Goal: Task Accomplishment & Management: Use online tool/utility

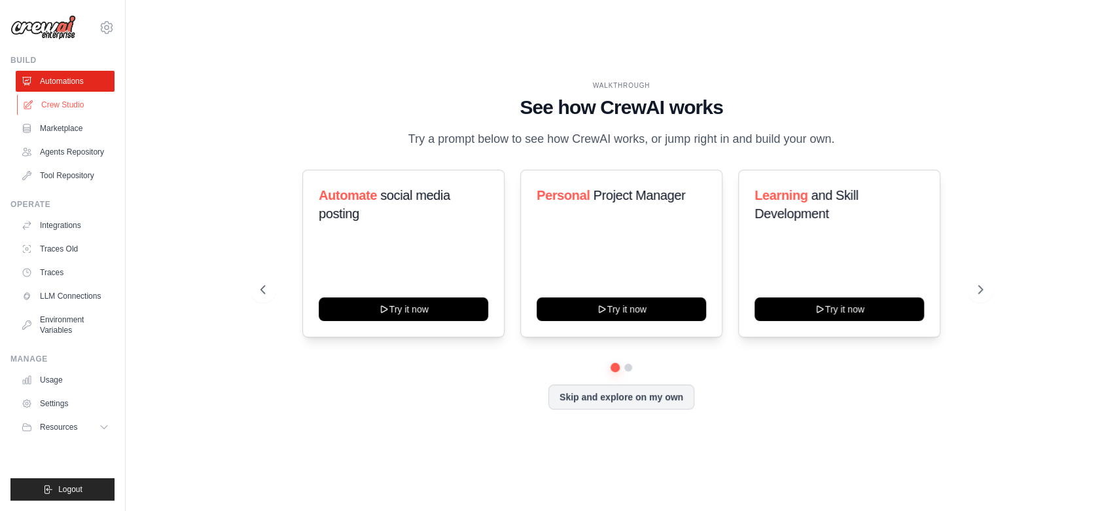
click at [75, 107] on link "Crew Studio" at bounding box center [66, 104] width 99 height 21
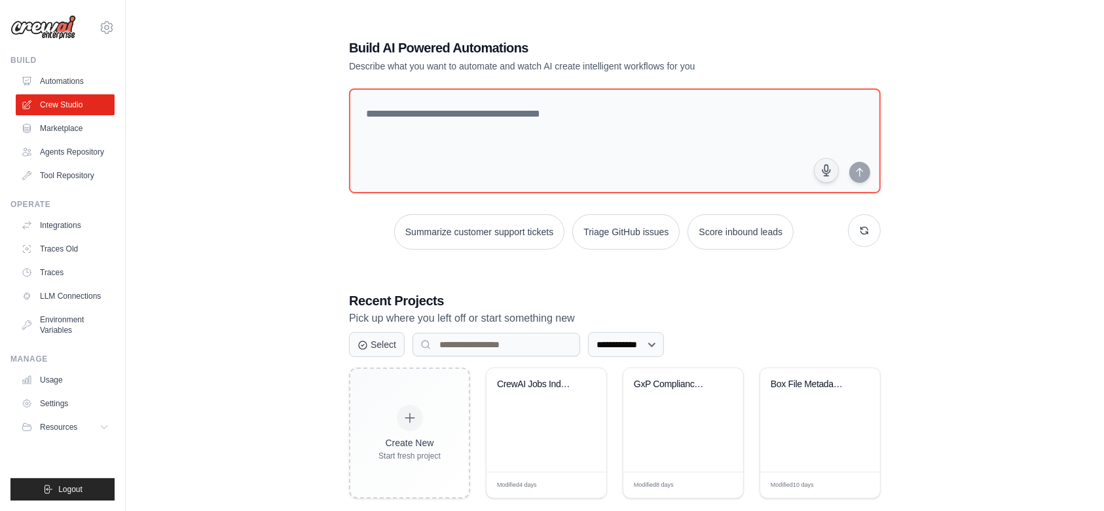
click at [319, 188] on div "**********" at bounding box center [615, 268] width 936 height 511
click at [863, 228] on button "button" at bounding box center [864, 230] width 33 height 33
click at [62, 82] on link "Automations" at bounding box center [66, 81] width 99 height 21
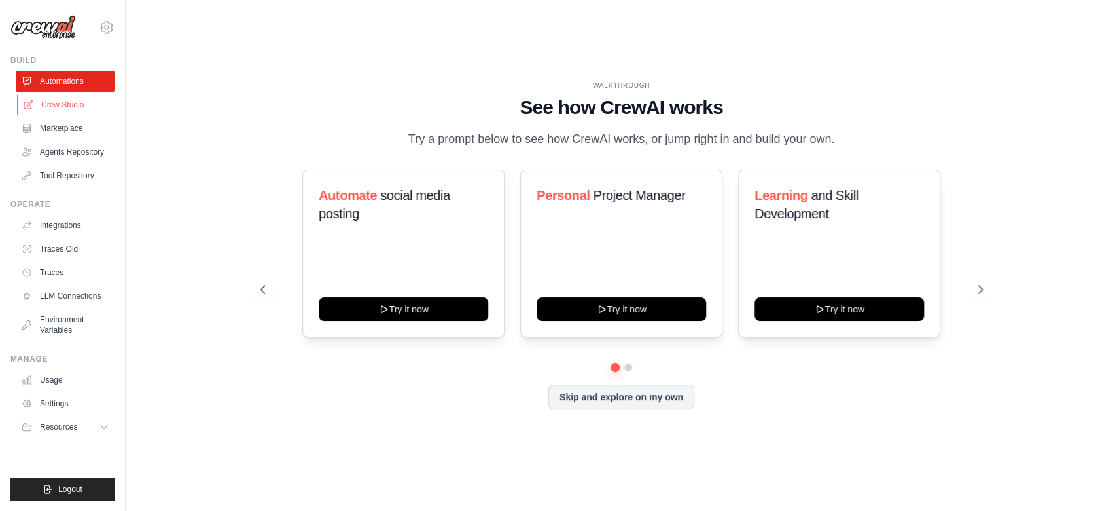
click at [56, 108] on link "Crew Studio" at bounding box center [66, 104] width 99 height 21
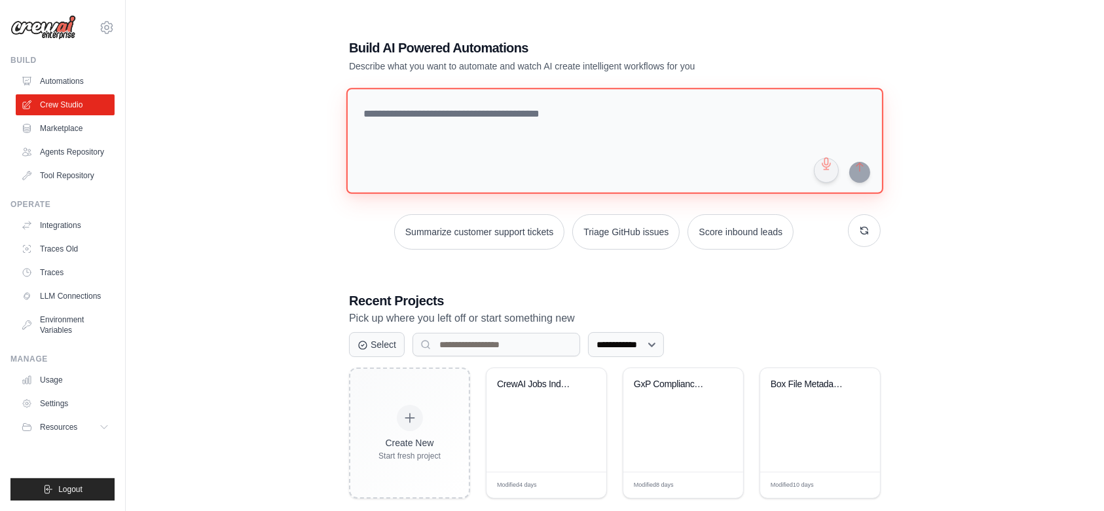
click at [541, 126] on textarea at bounding box center [614, 141] width 537 height 106
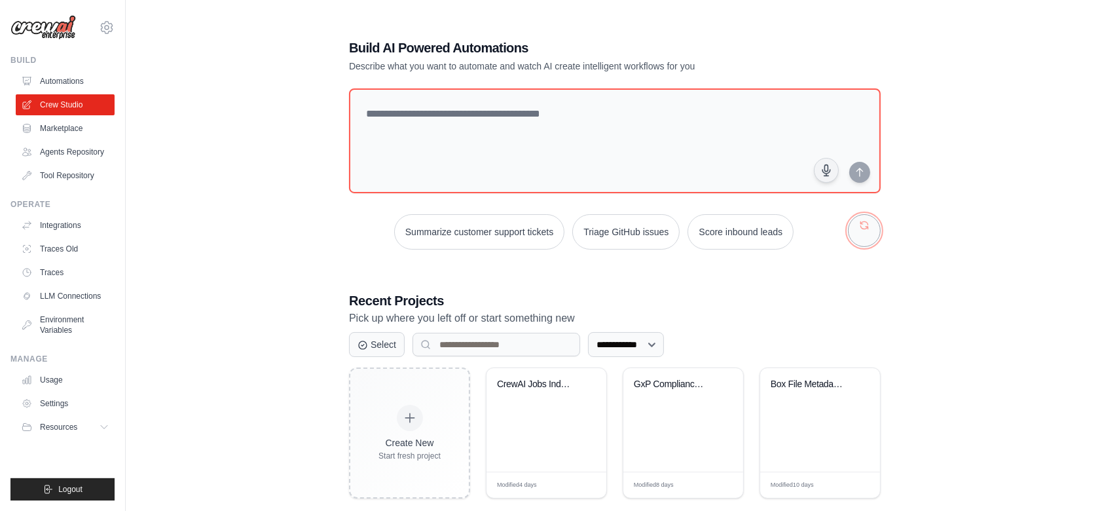
click at [874, 234] on button "button" at bounding box center [864, 230] width 33 height 33
click at [459, 238] on button "Process invoices automatically" at bounding box center [459, 231] width 147 height 35
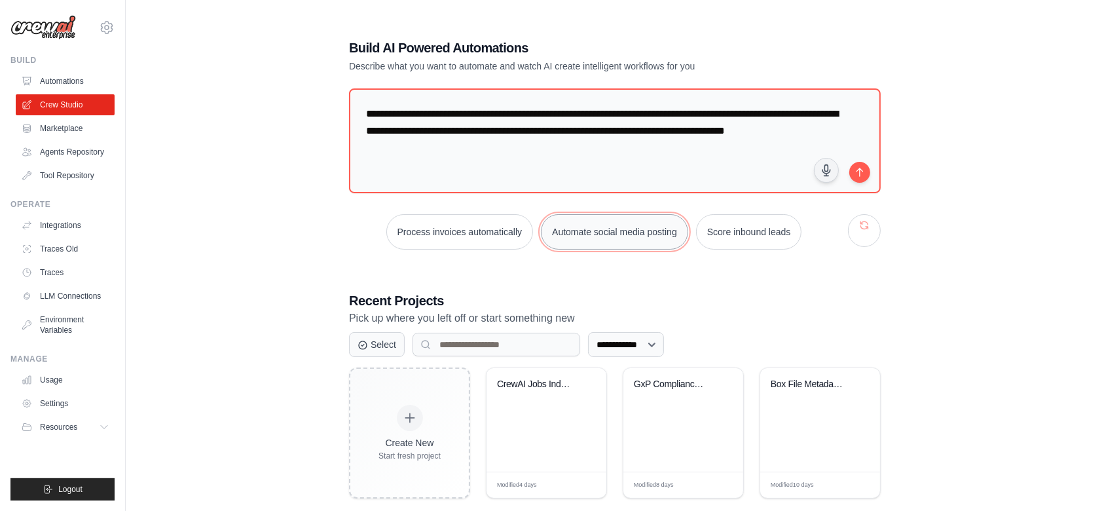
click at [644, 231] on button "Automate social media posting" at bounding box center [614, 231] width 147 height 35
click at [863, 236] on button "button" at bounding box center [864, 230] width 33 height 33
click at [874, 236] on button "button" at bounding box center [864, 230] width 33 height 33
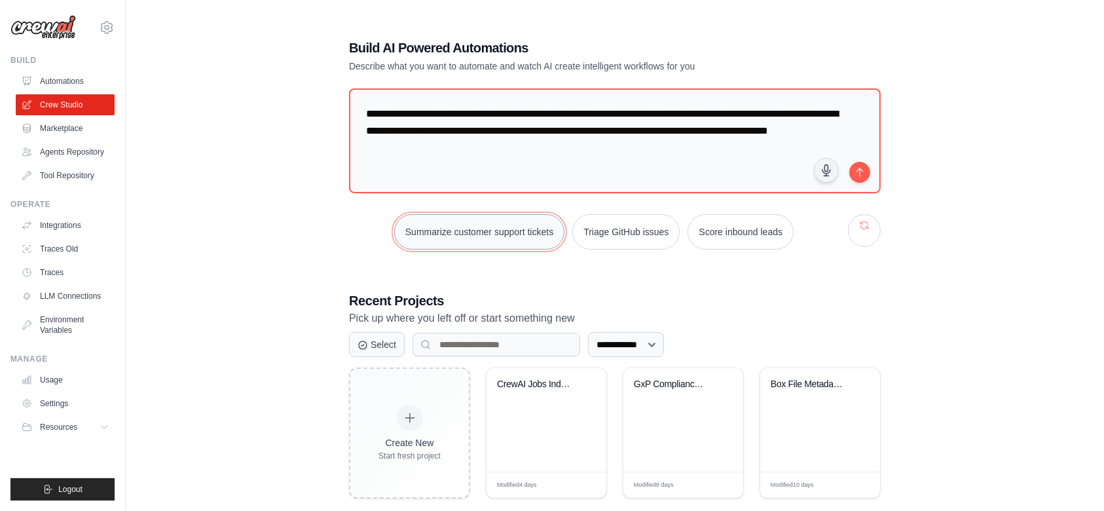
click at [508, 234] on button "Summarize customer support tickets" at bounding box center [479, 231] width 170 height 35
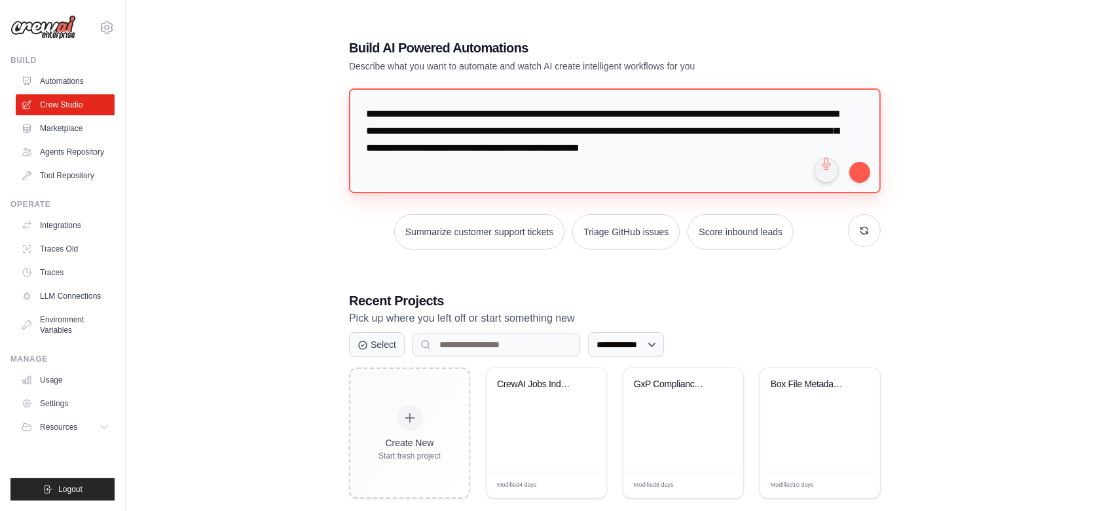
click at [422, 124] on textarea "**********" at bounding box center [614, 140] width 531 height 105
drag, startPoint x: 435, startPoint y: 113, endPoint x: 484, endPoint y: 165, distance: 71.8
click at [484, 165] on textarea "**********" at bounding box center [614, 140] width 531 height 105
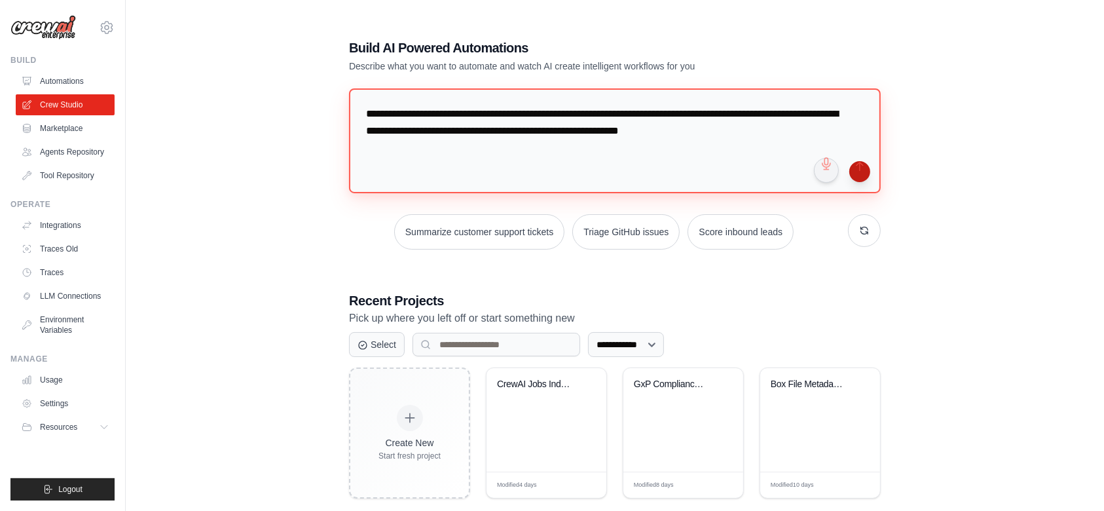
type textarea "**********"
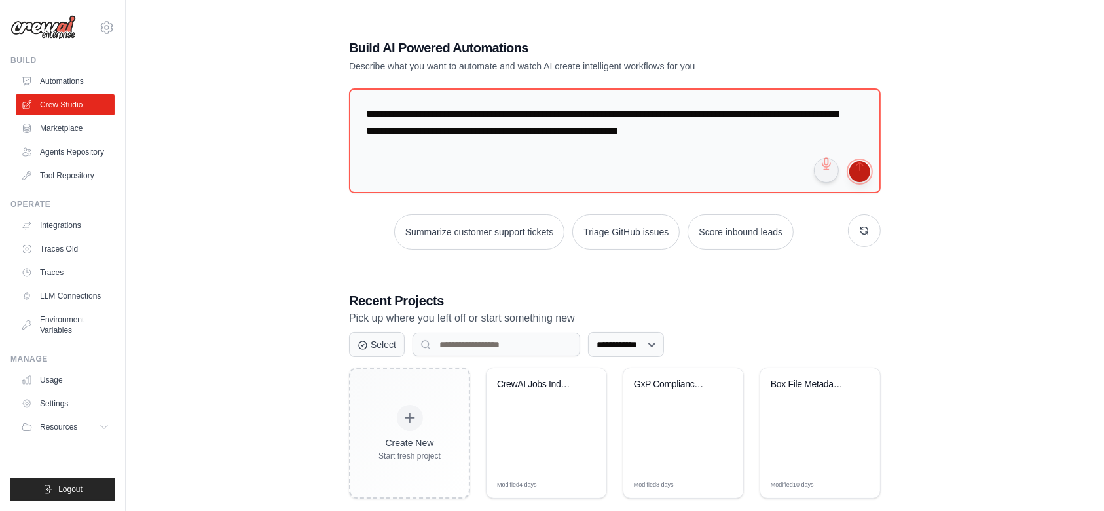
click at [860, 170] on button "submit" at bounding box center [859, 171] width 21 height 21
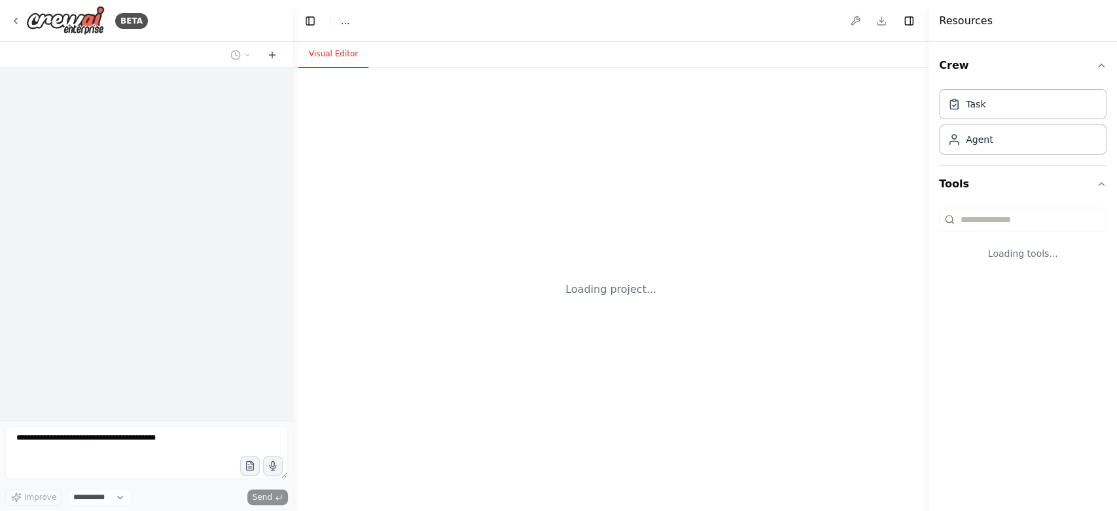
select select "****"
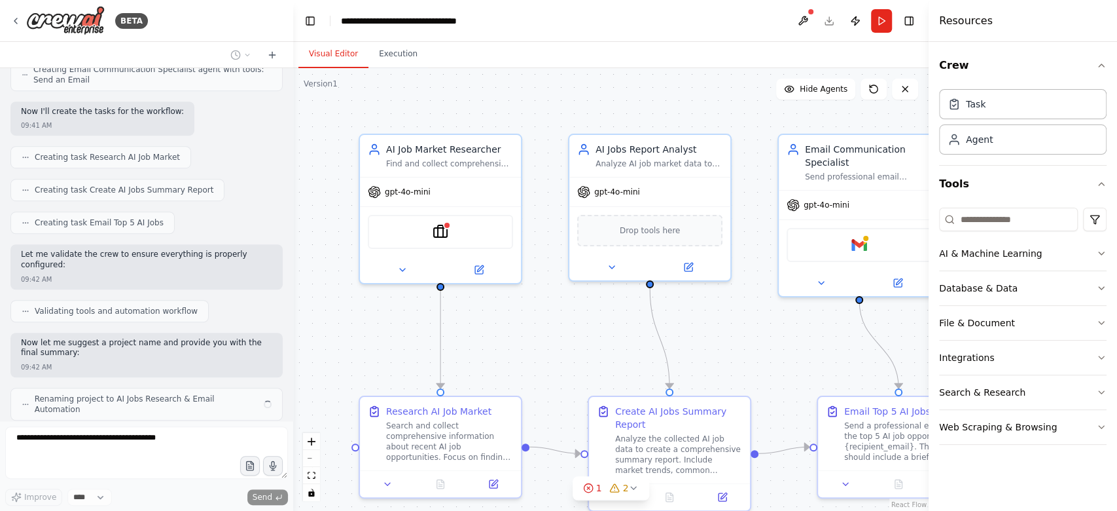
scroll to position [600, 0]
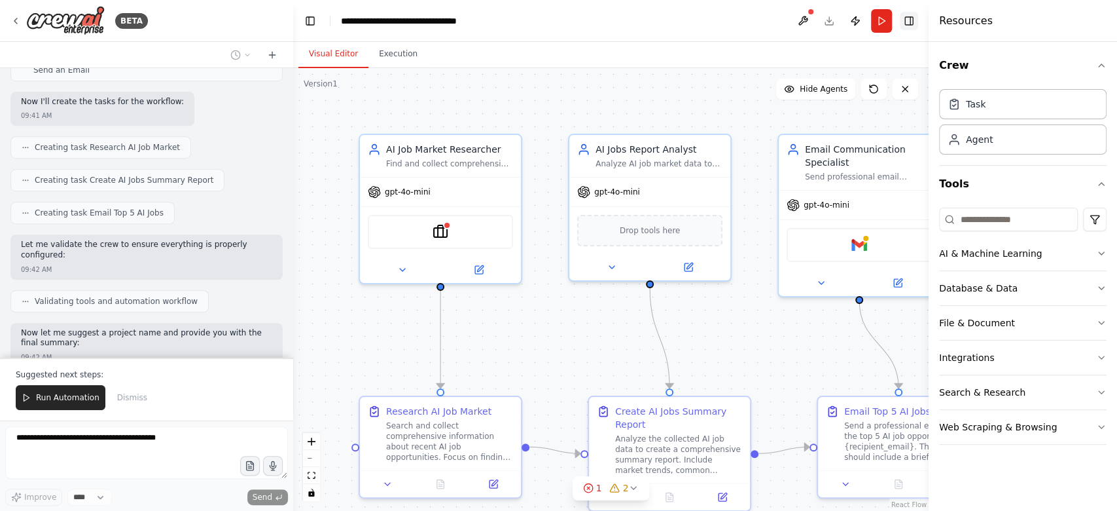
click at [914, 22] on button "Toggle Right Sidebar" at bounding box center [909, 21] width 18 height 18
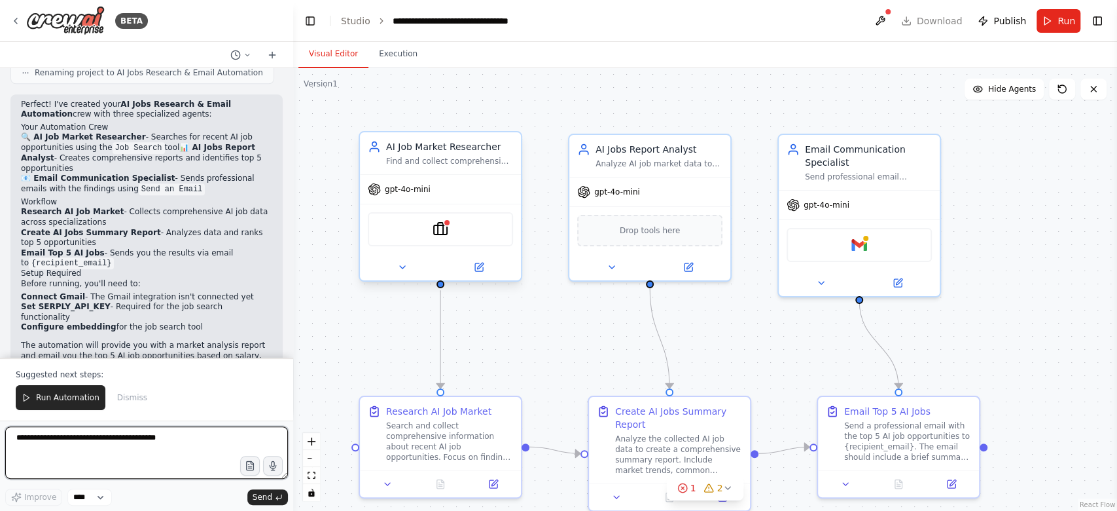
scroll to position [926, 0]
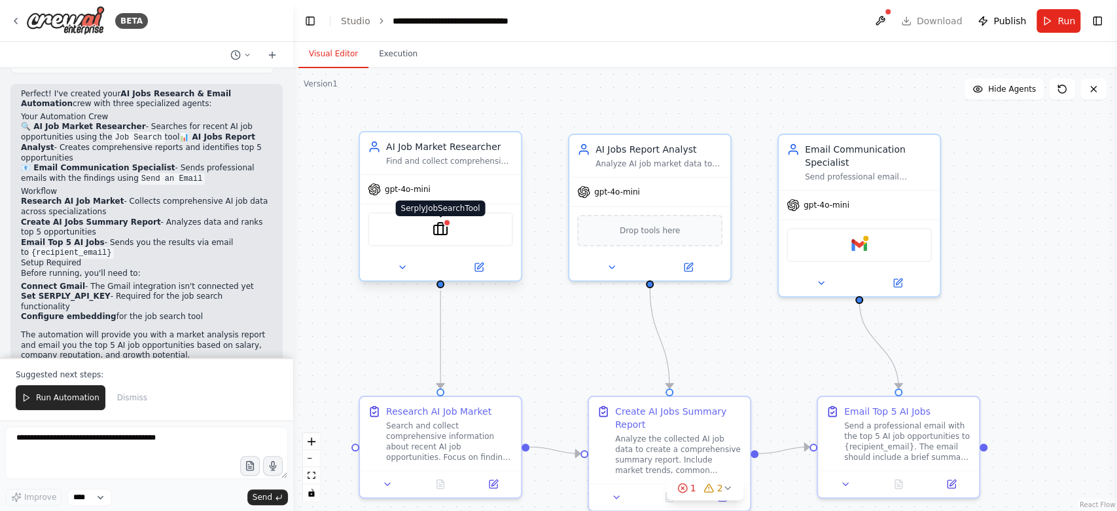
click at [445, 233] on img at bounding box center [441, 229] width 16 height 16
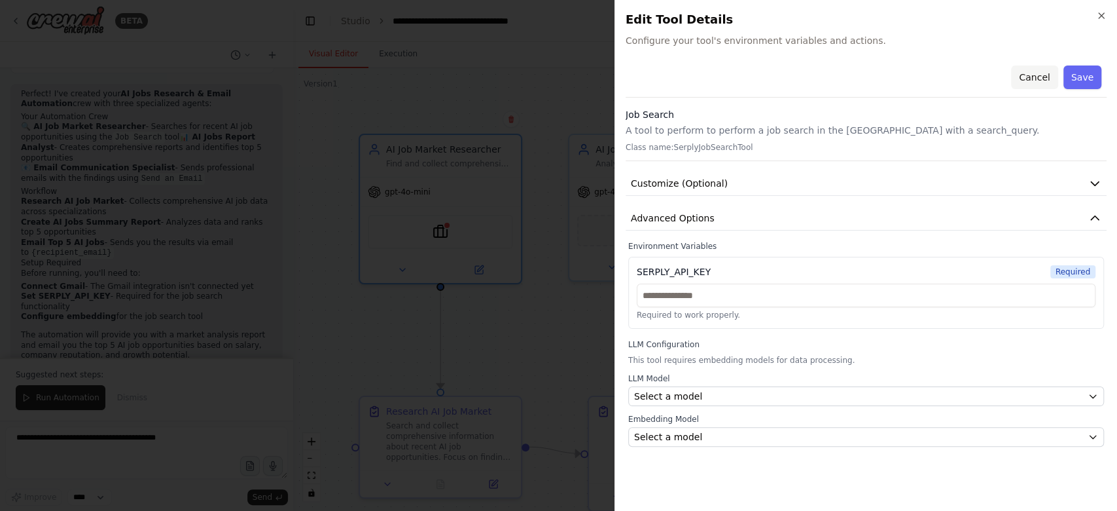
click at [1034, 79] on button "Cancel" at bounding box center [1034, 77] width 46 height 24
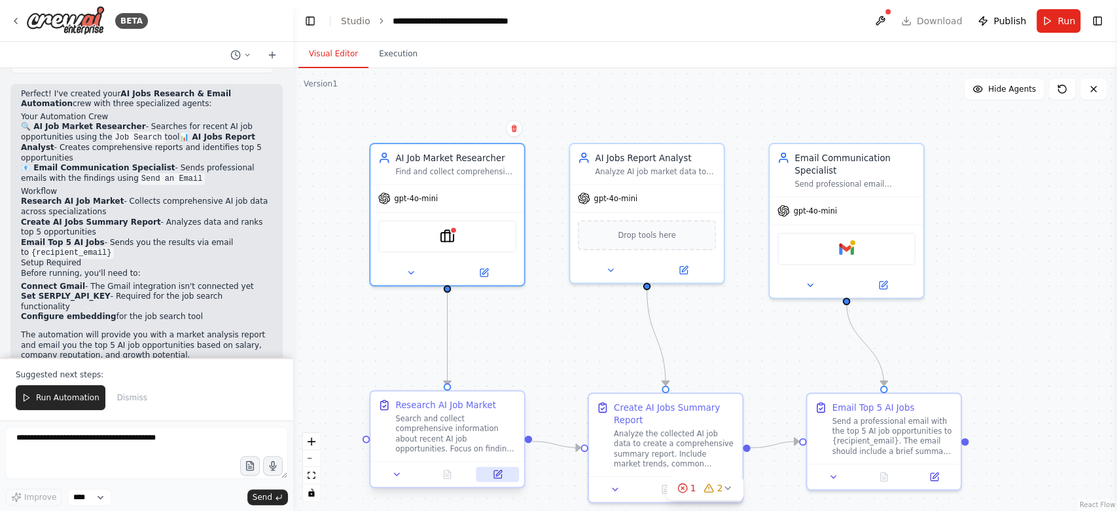
click at [498, 473] on icon at bounding box center [499, 473] width 6 height 6
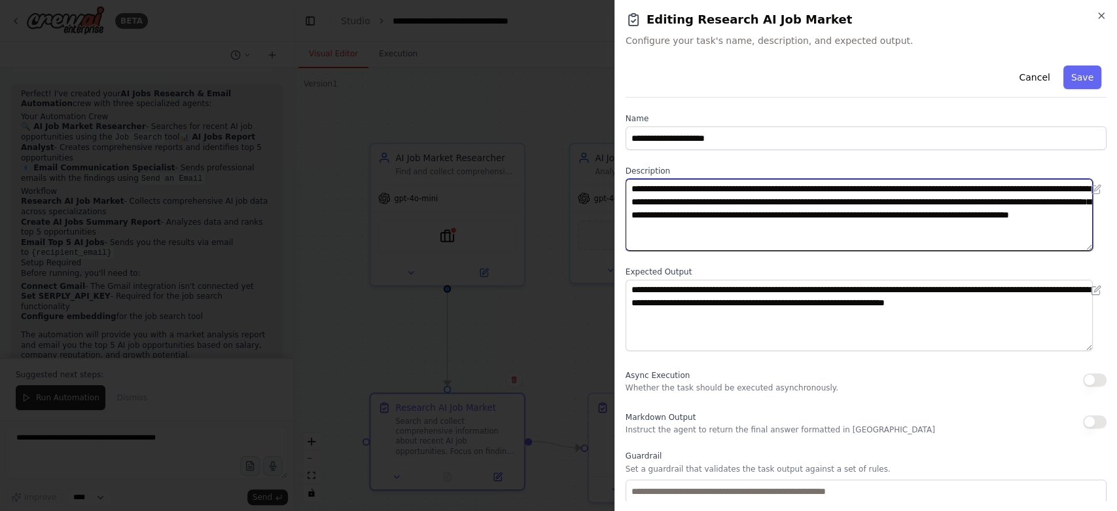
click at [927, 230] on textarea "**********" at bounding box center [860, 215] width 468 height 72
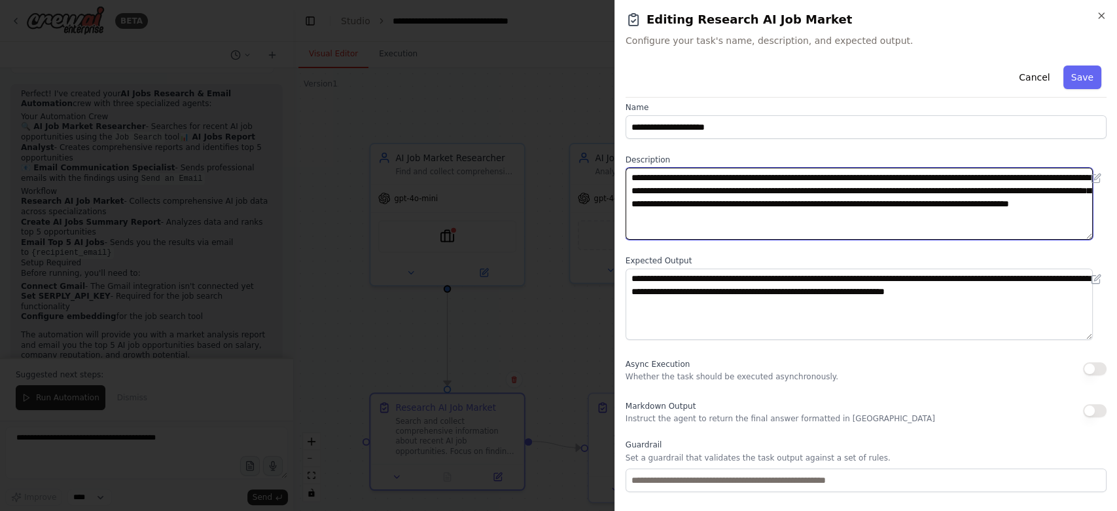
scroll to position [0, 0]
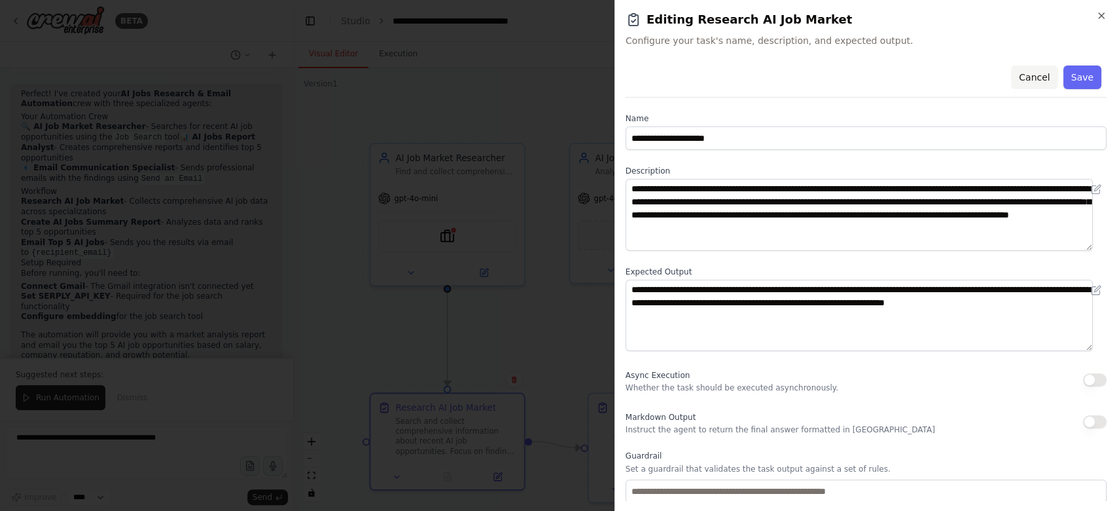
click at [1021, 77] on button "Cancel" at bounding box center [1034, 77] width 46 height 24
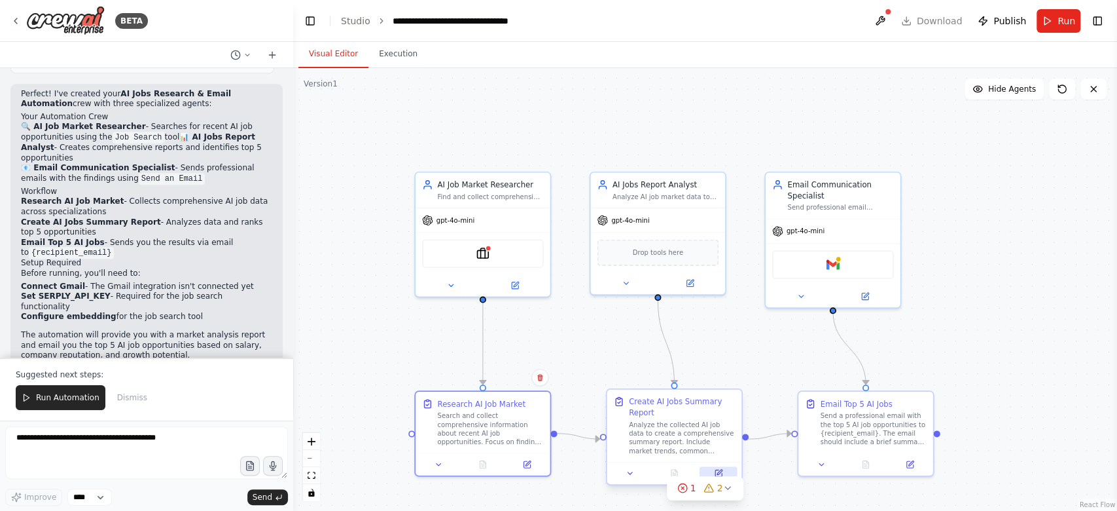
click at [717, 473] on icon at bounding box center [718, 472] width 7 height 7
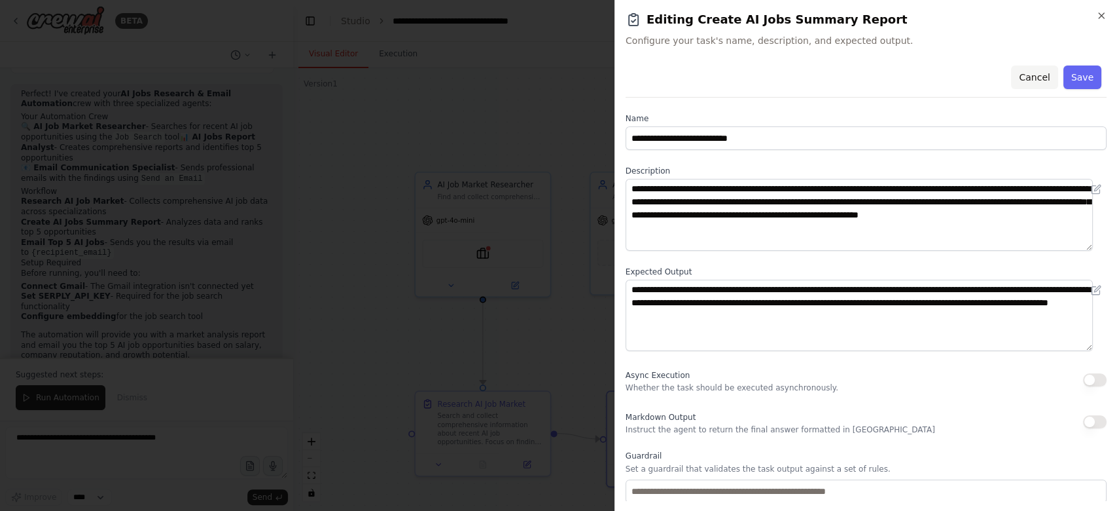
click at [1016, 75] on button "Cancel" at bounding box center [1034, 77] width 46 height 24
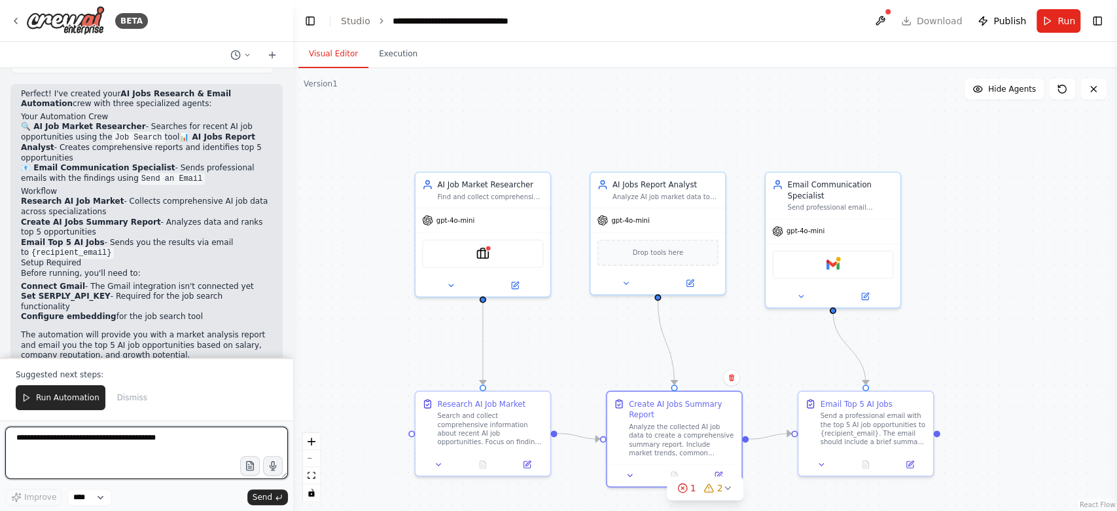
click at [78, 440] on textarea at bounding box center [146, 452] width 283 height 52
type textarea "**********"
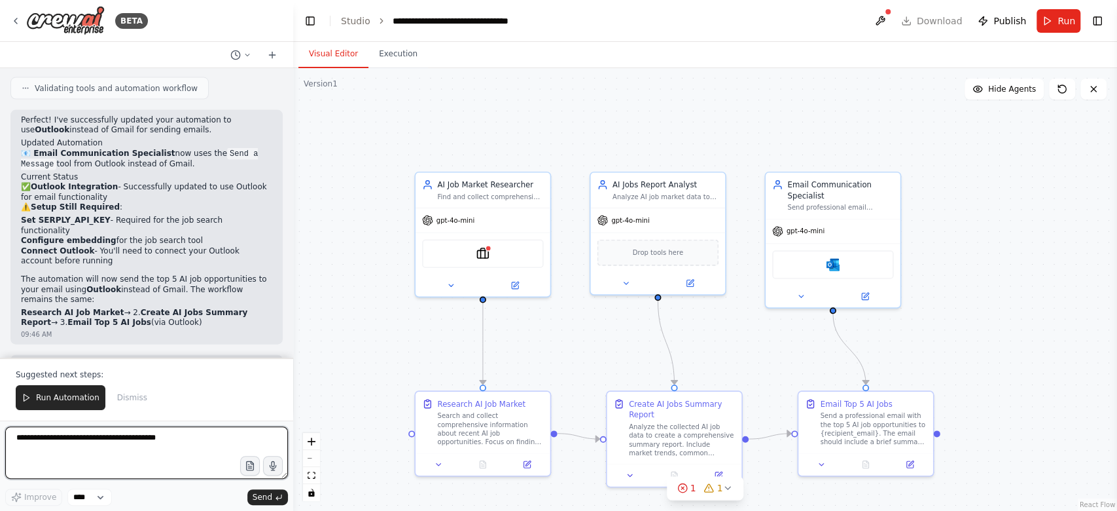
scroll to position [1859, 0]
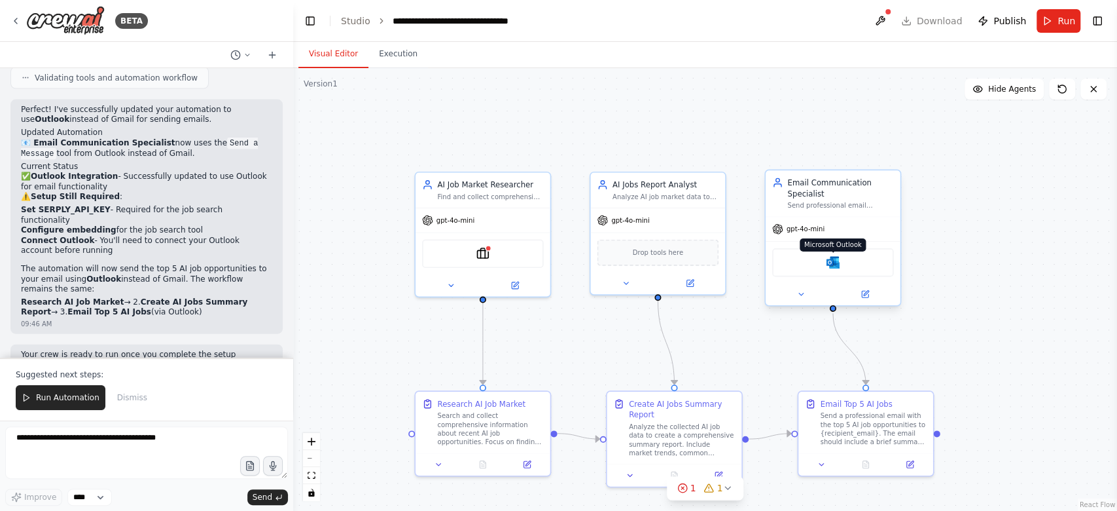
click at [830, 260] on img at bounding box center [833, 262] width 13 height 13
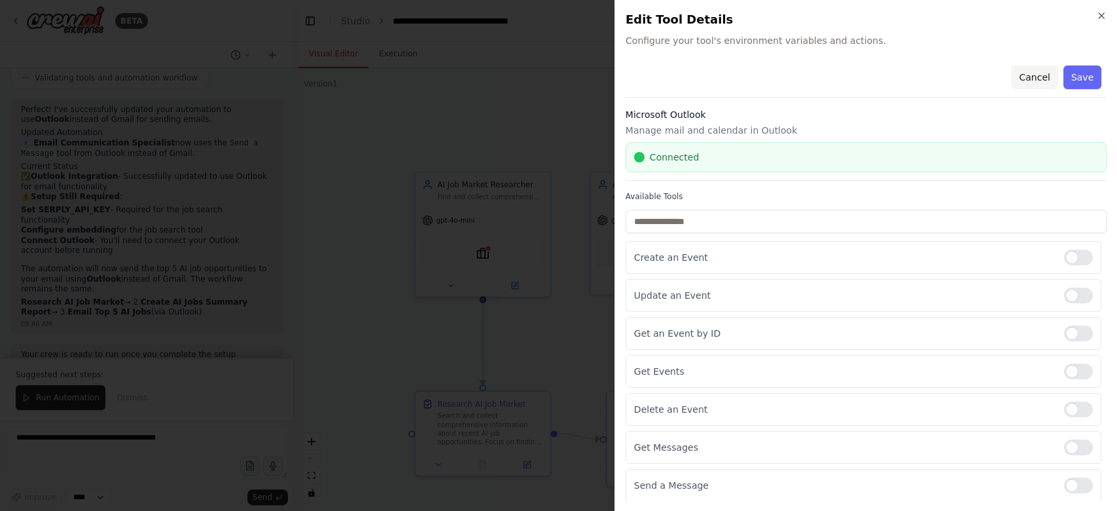
click at [1037, 76] on button "Cancel" at bounding box center [1034, 77] width 46 height 24
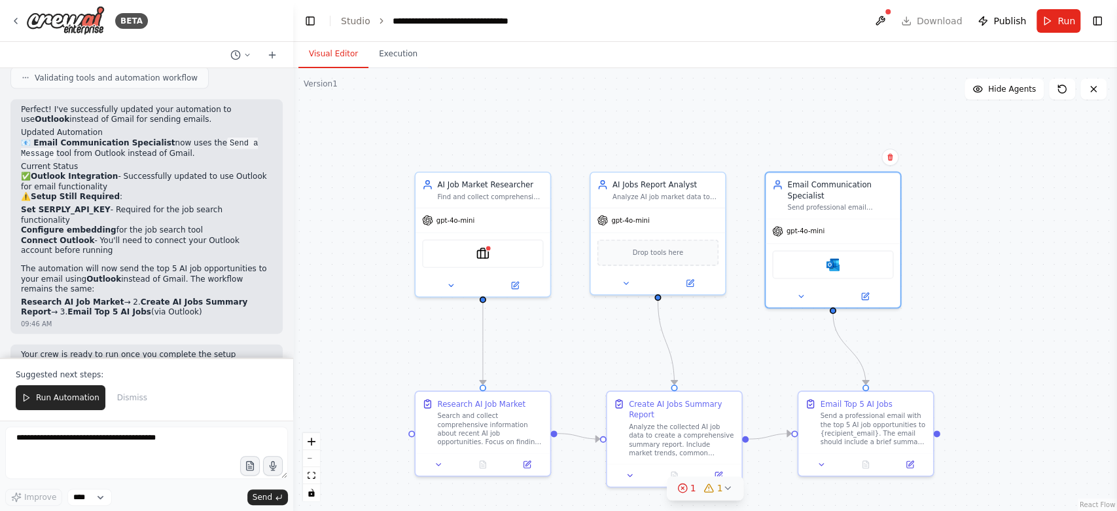
click at [723, 484] on icon at bounding box center [728, 487] width 10 height 10
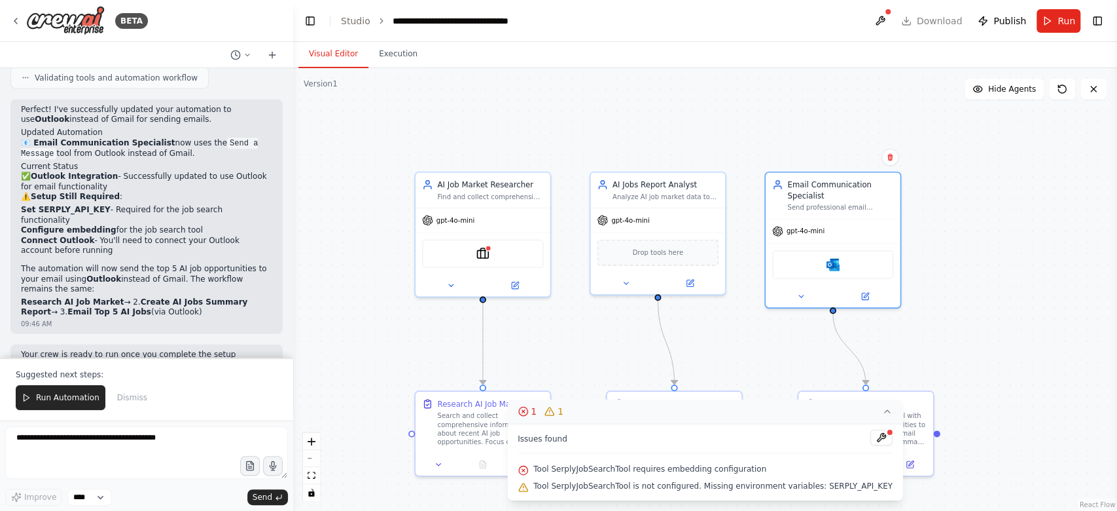
click at [1012, 348] on div ".deletable-edge-delete-btn { width: 20px; height: 20px; border: 0px solid #ffff…" at bounding box center [705, 289] width 824 height 442
click at [67, 397] on span "Run Automation" at bounding box center [67, 397] width 63 height 10
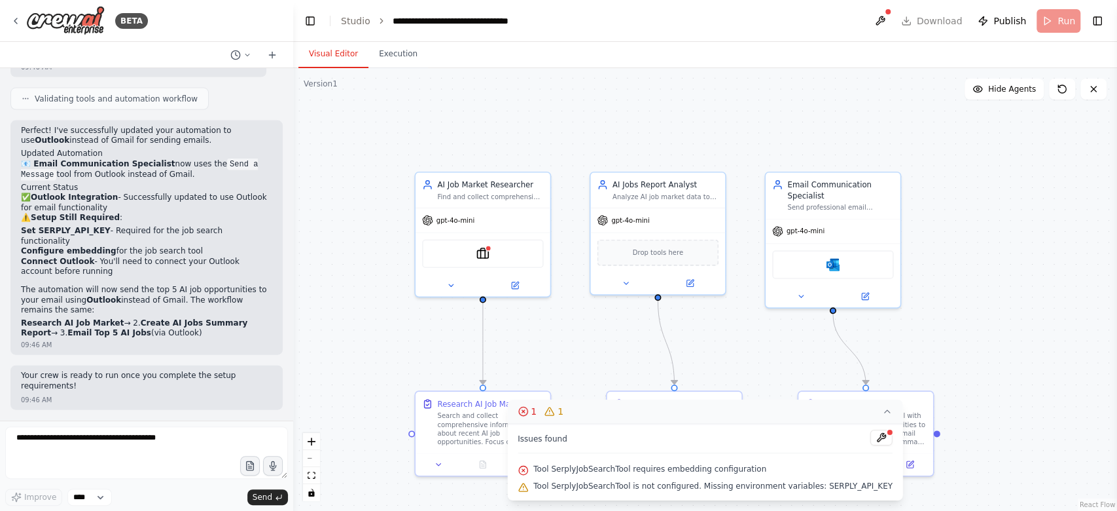
scroll to position [1797, 0]
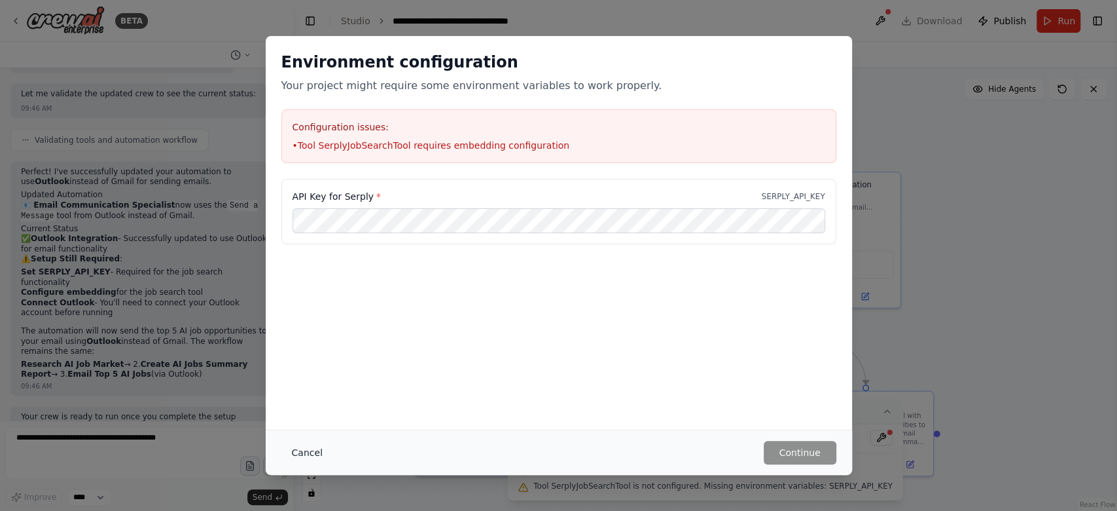
click at [305, 457] on button "Cancel" at bounding box center [307, 452] width 52 height 24
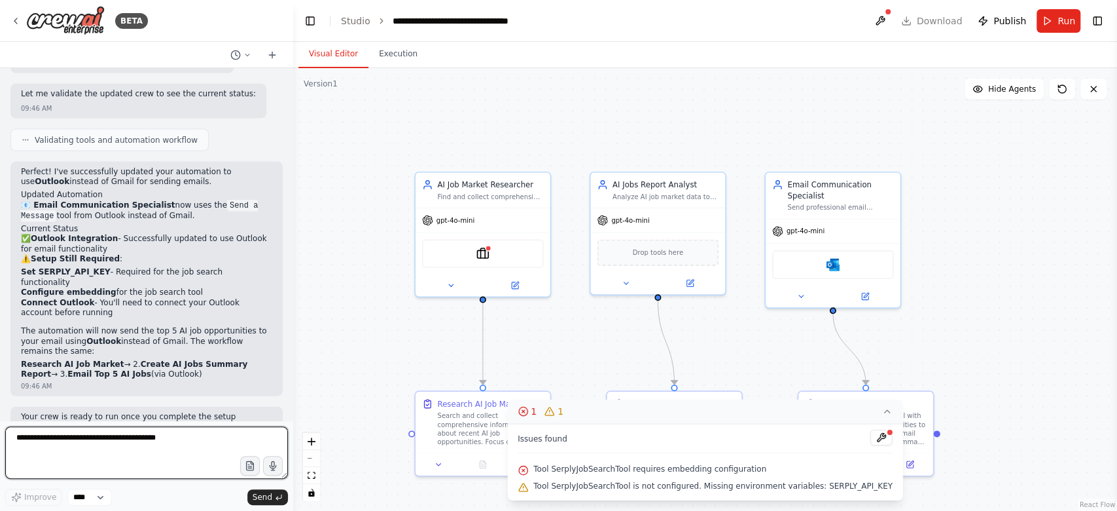
click at [114, 437] on textarea at bounding box center [146, 452] width 283 height 52
type textarea "**********"
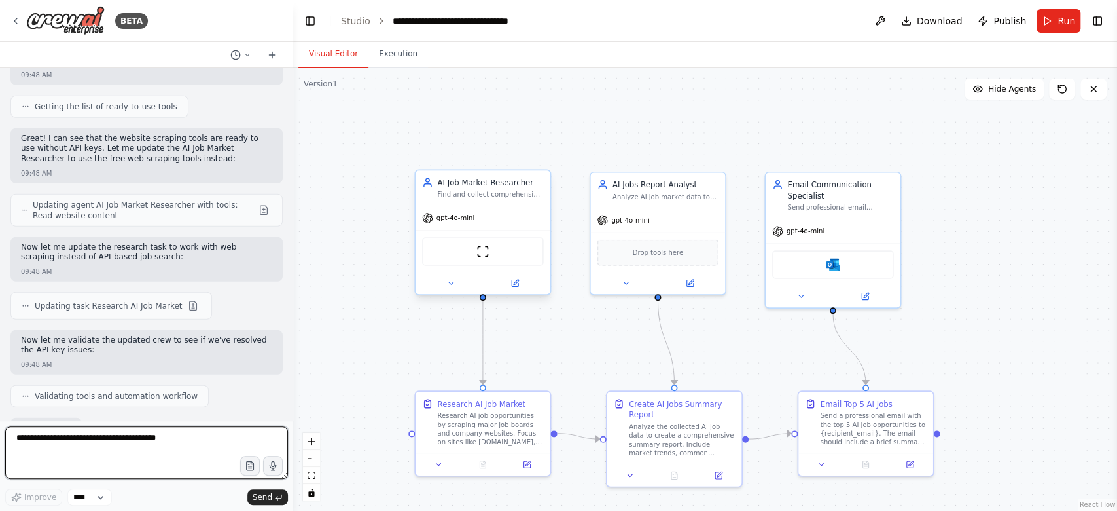
scroll to position [2447, 0]
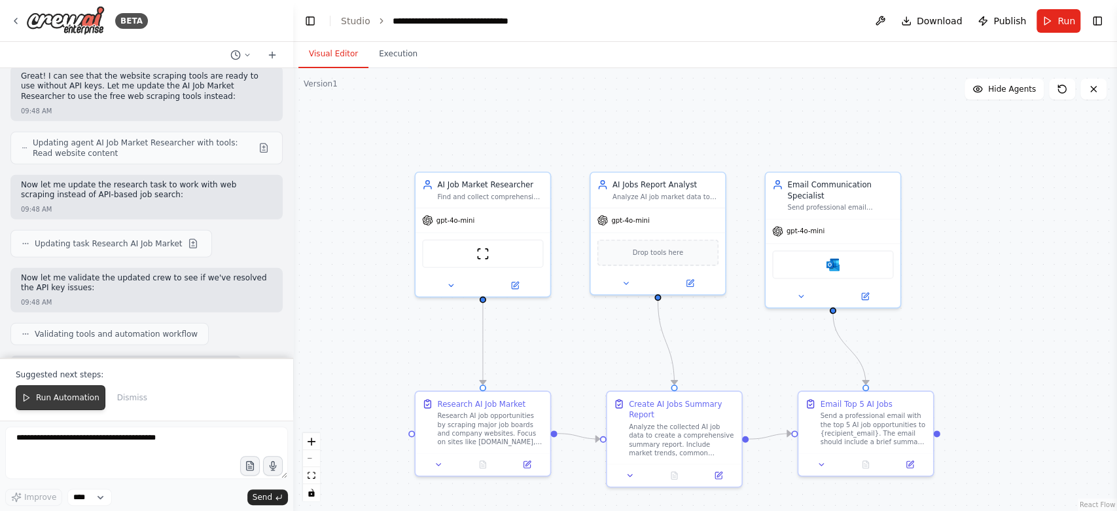
click at [43, 395] on span "Run Automation" at bounding box center [67, 397] width 63 height 10
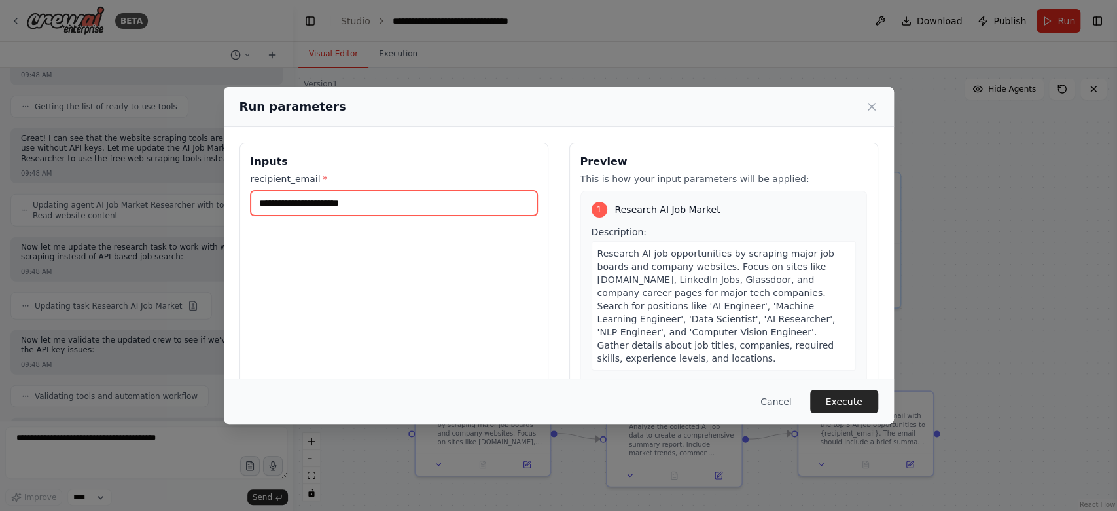
click at [351, 196] on input "recipient_email *" at bounding box center [394, 202] width 287 height 25
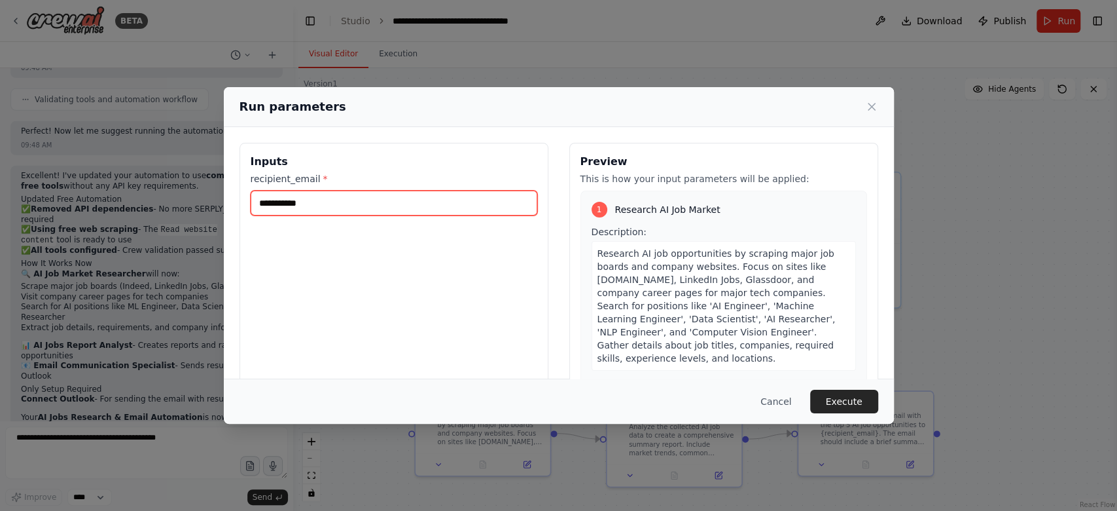
scroll to position [2691, 0]
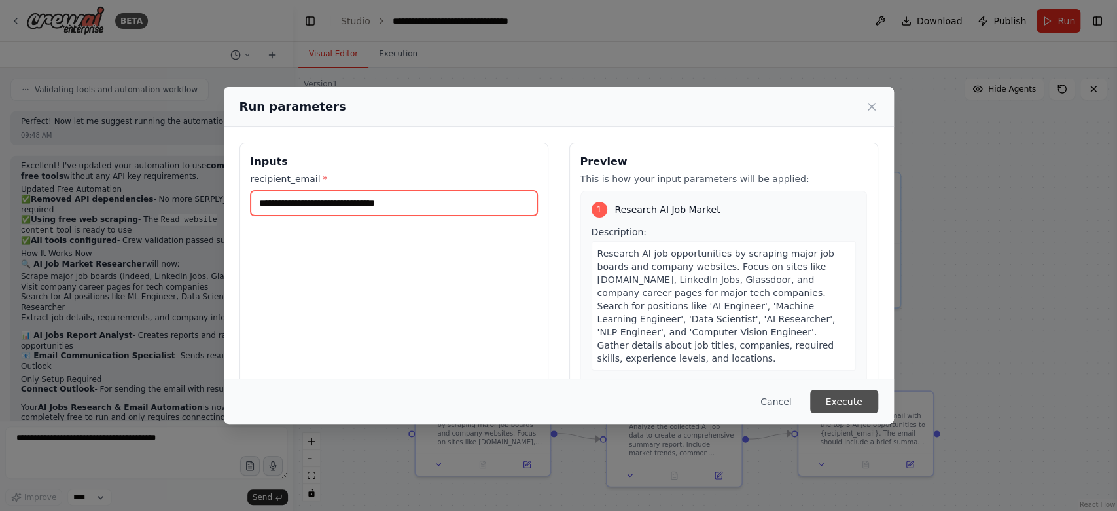
type input "**********"
click at [859, 404] on button "Execute" at bounding box center [844, 401] width 68 height 24
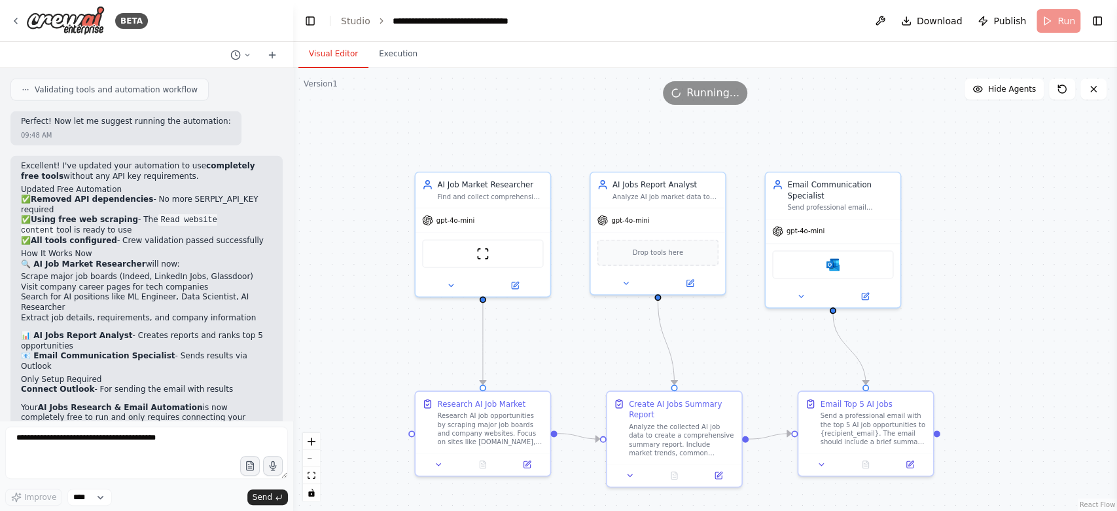
click at [329, 57] on button "Visual Editor" at bounding box center [333, 54] width 70 height 27
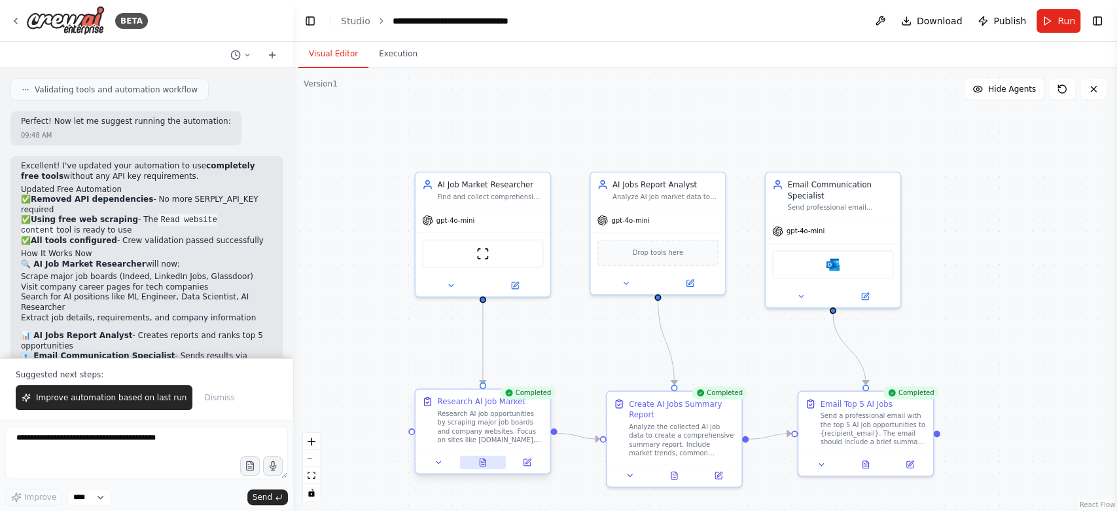
click at [482, 464] on icon at bounding box center [483, 464] width 3 height 0
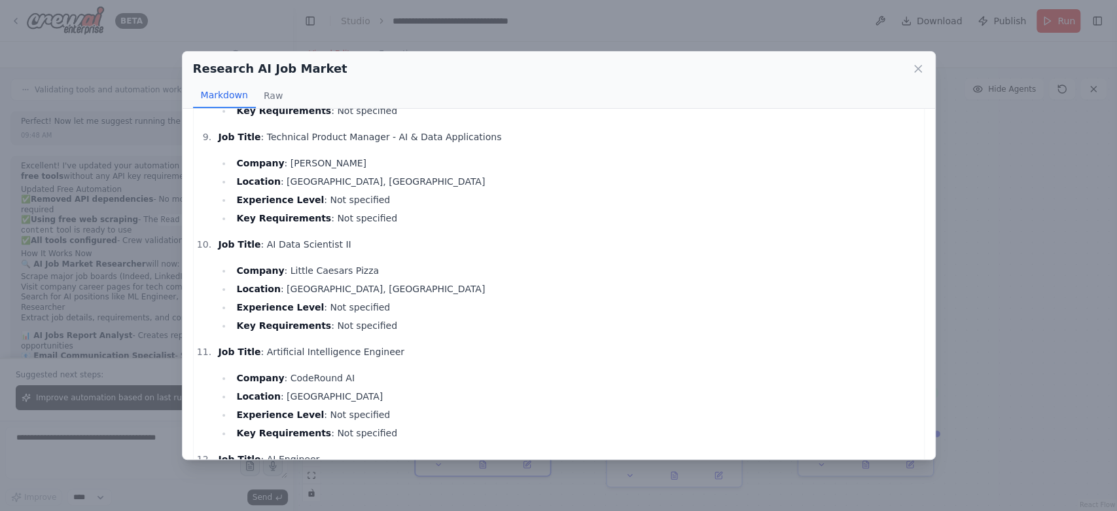
scroll to position [1014, 0]
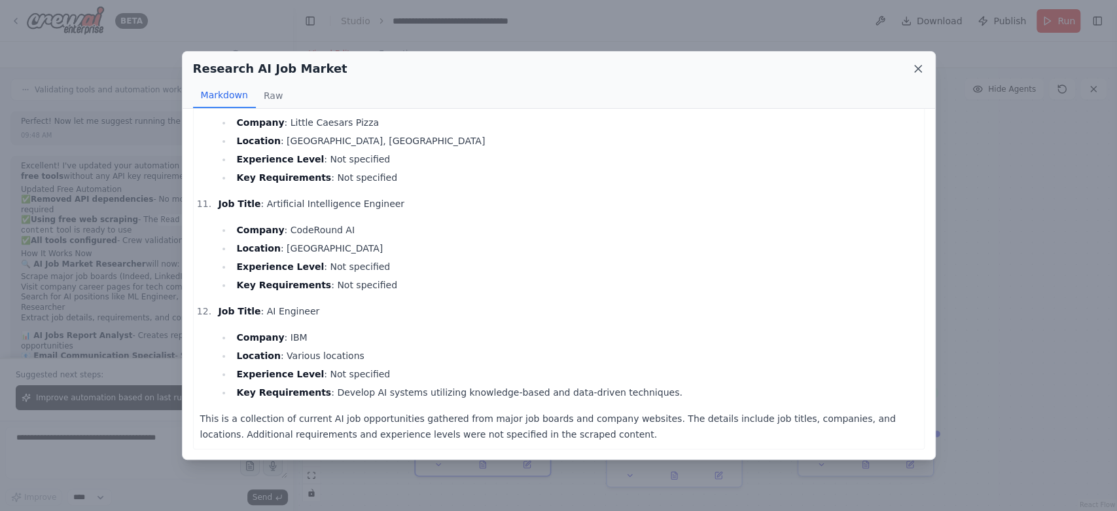
click at [915, 71] on icon at bounding box center [918, 68] width 7 height 7
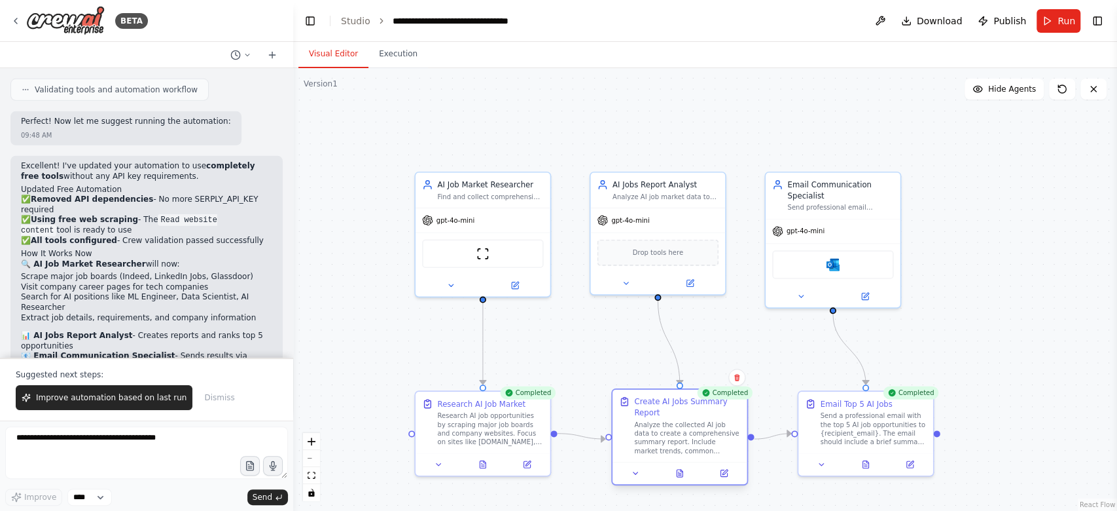
drag, startPoint x: 671, startPoint y: 476, endPoint x: 675, endPoint y: 483, distance: 8.2
click at [675, 483] on div at bounding box center [680, 472] width 135 height 22
click at [675, 483] on icon at bounding box center [679, 483] width 9 height 9
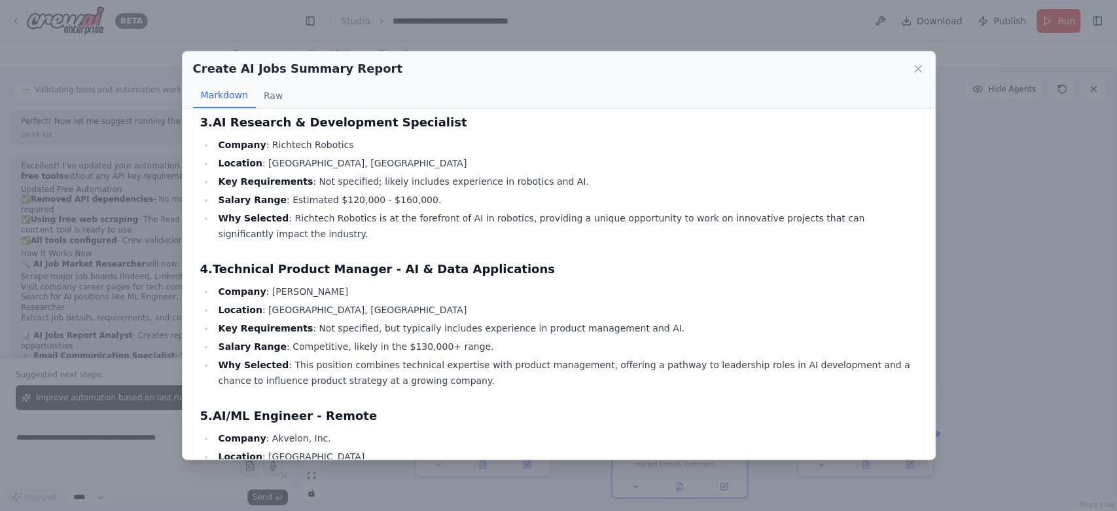
scroll to position [951, 0]
click at [920, 70] on icon at bounding box center [918, 68] width 7 height 7
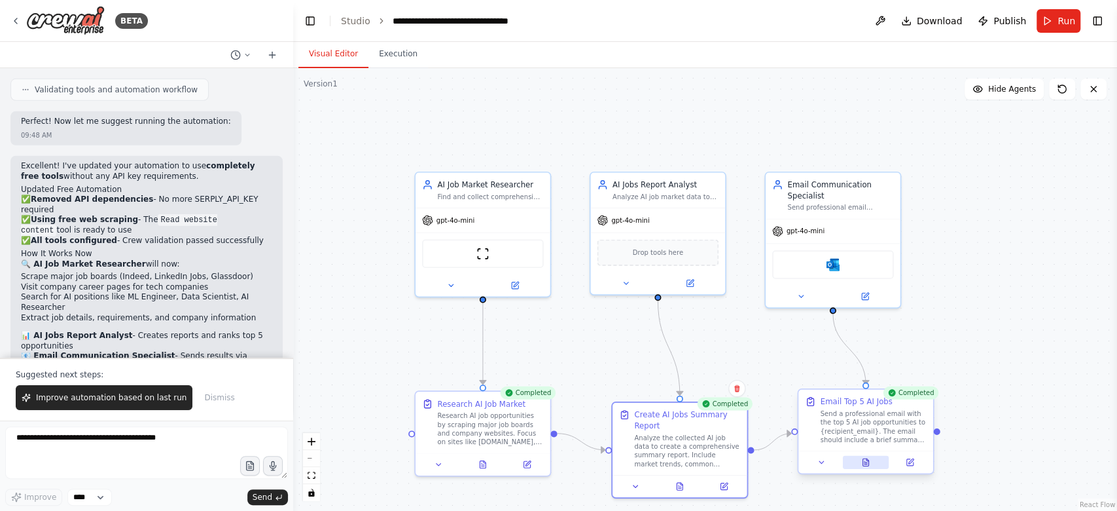
click at [856, 459] on button at bounding box center [865, 462] width 46 height 13
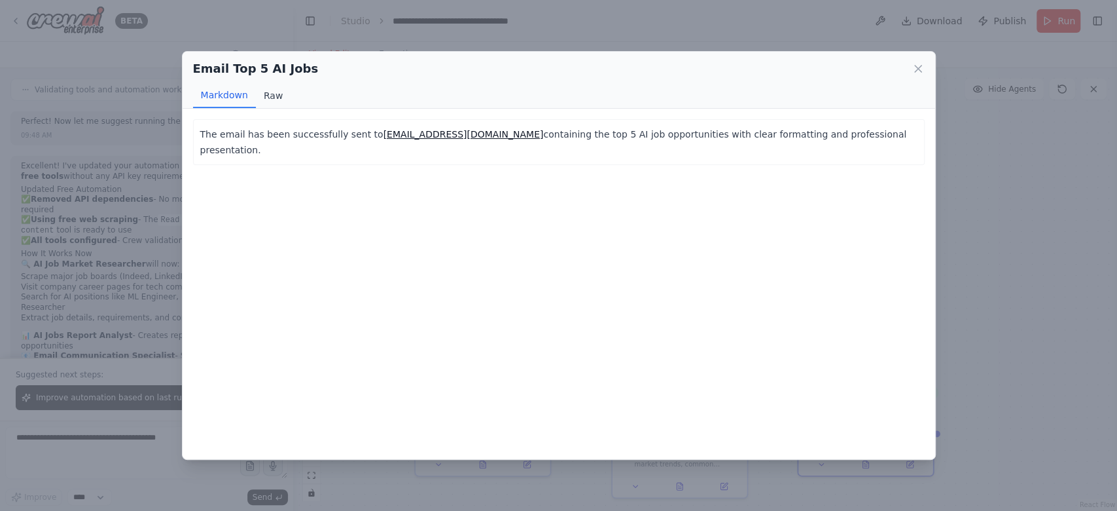
click at [268, 95] on button "Raw" at bounding box center [273, 95] width 35 height 25
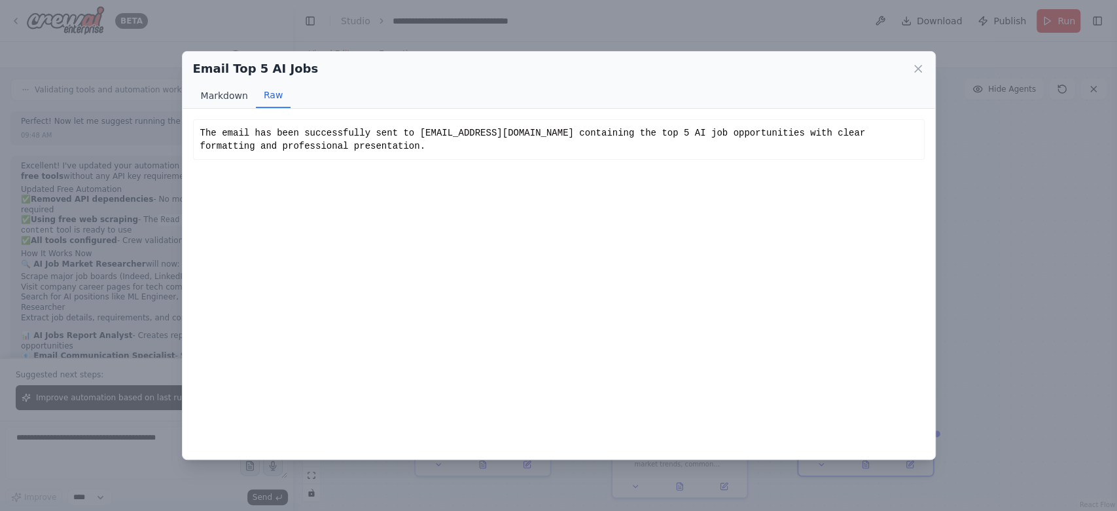
click at [211, 91] on button "Markdown" at bounding box center [224, 95] width 63 height 25
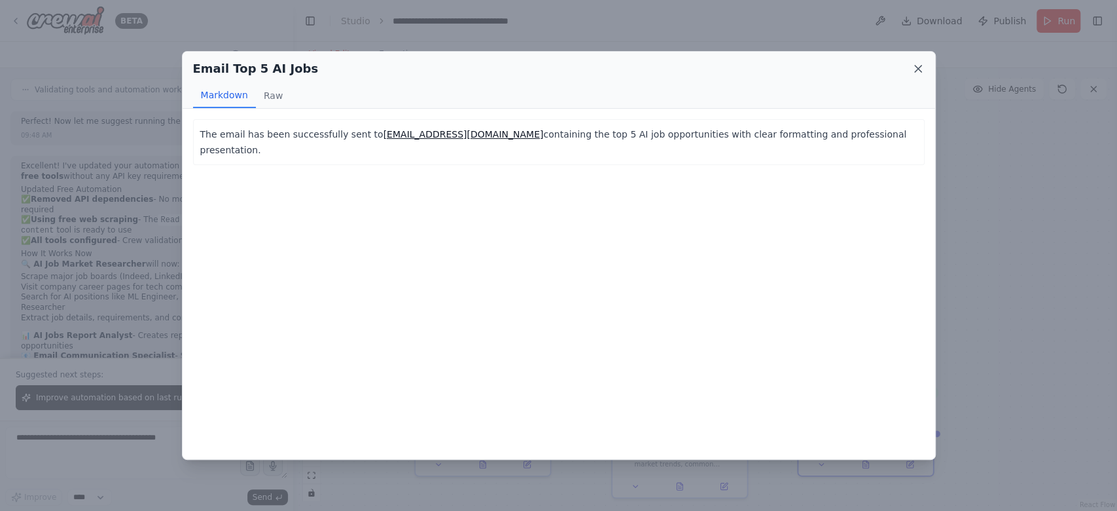
click at [916, 68] on icon at bounding box center [918, 68] width 7 height 7
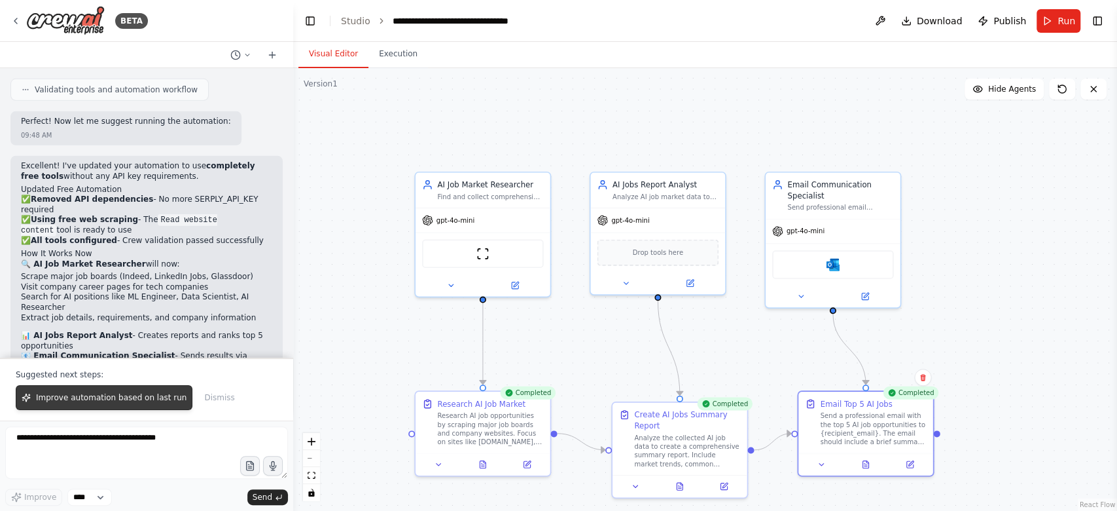
click at [127, 402] on span "Improve automation based on last run" at bounding box center [111, 397] width 151 height 10
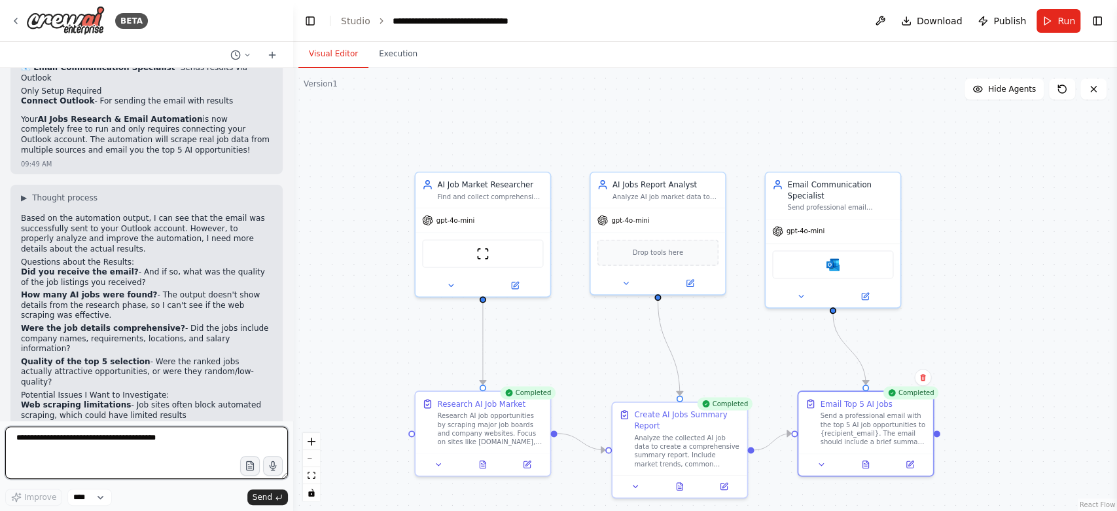
scroll to position [2973, 0]
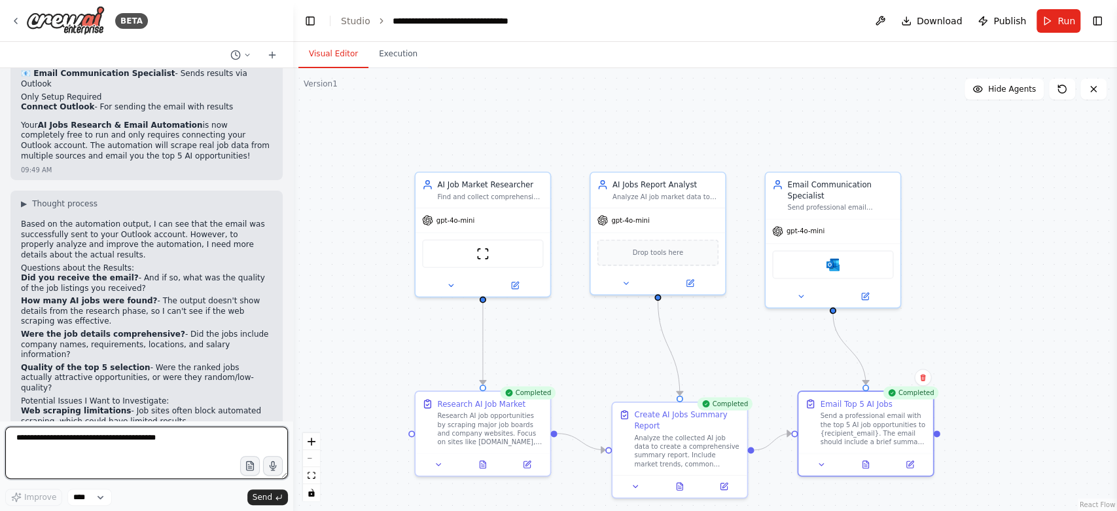
click at [132, 437] on textarea at bounding box center [146, 452] width 283 height 52
paste textarea "**********"
type textarea "**********"
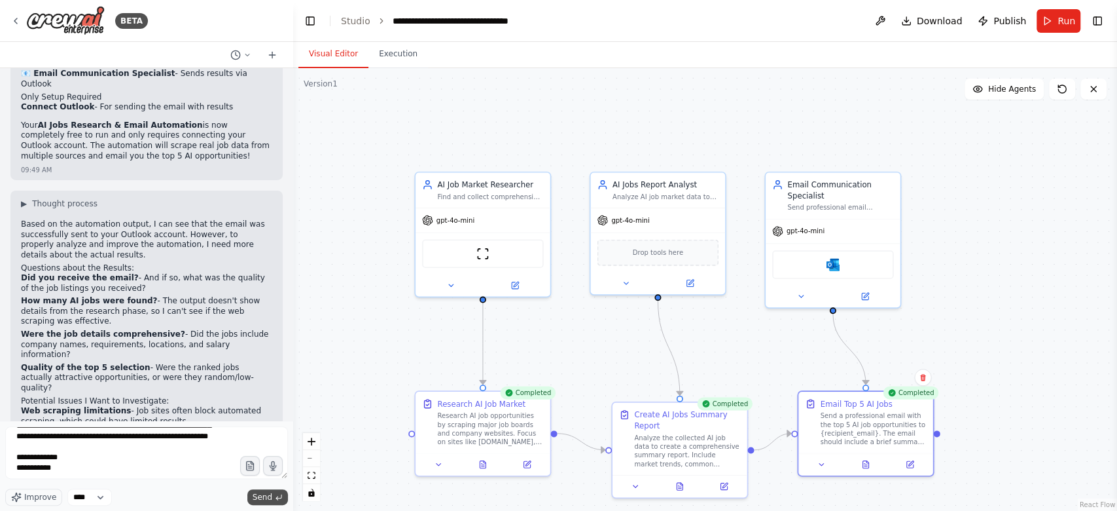
click at [268, 495] on span "Send" at bounding box center [263, 497] width 20 height 10
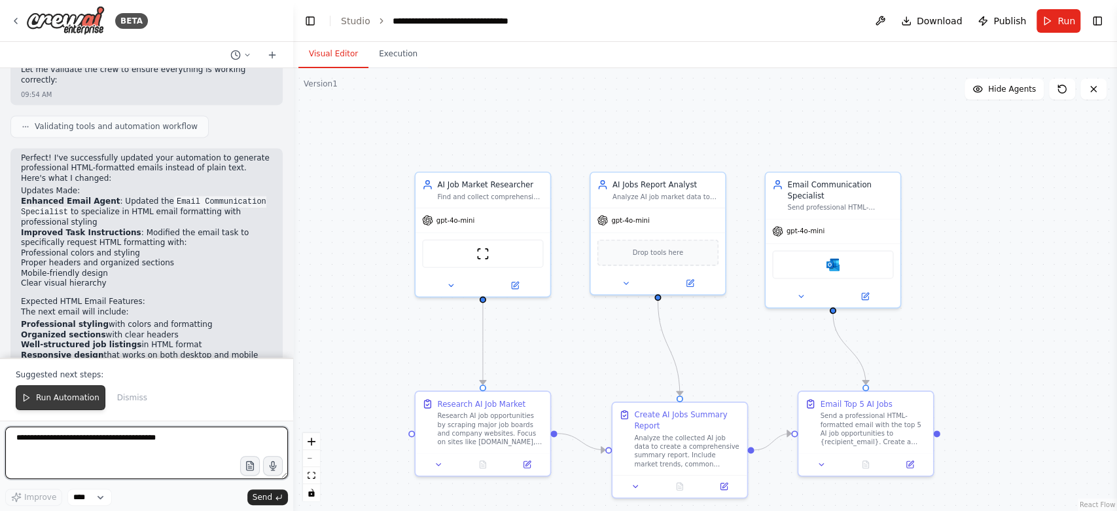
scroll to position [4587, 0]
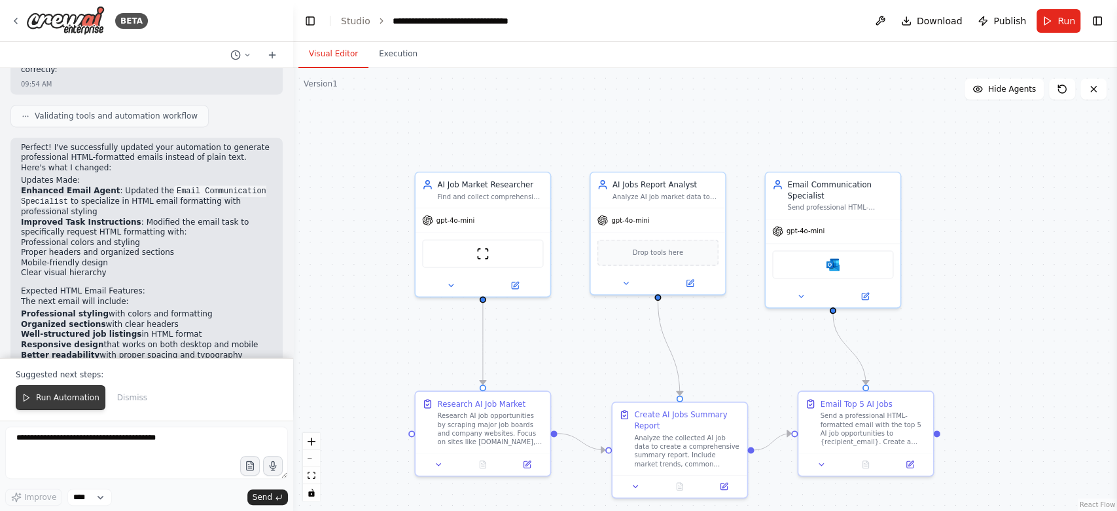
click at [40, 397] on span "Run Automation" at bounding box center [67, 397] width 63 height 10
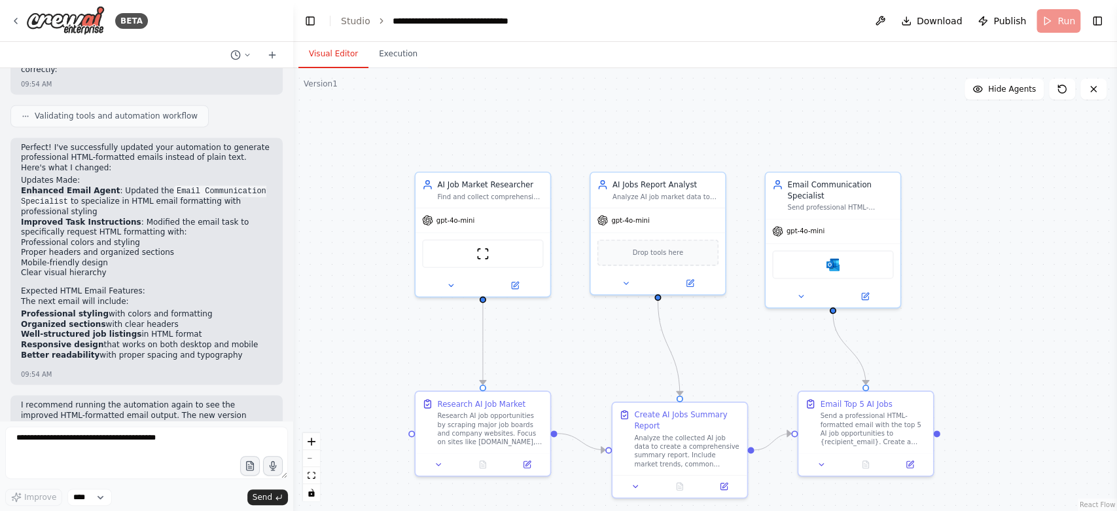
scroll to position [4525, 0]
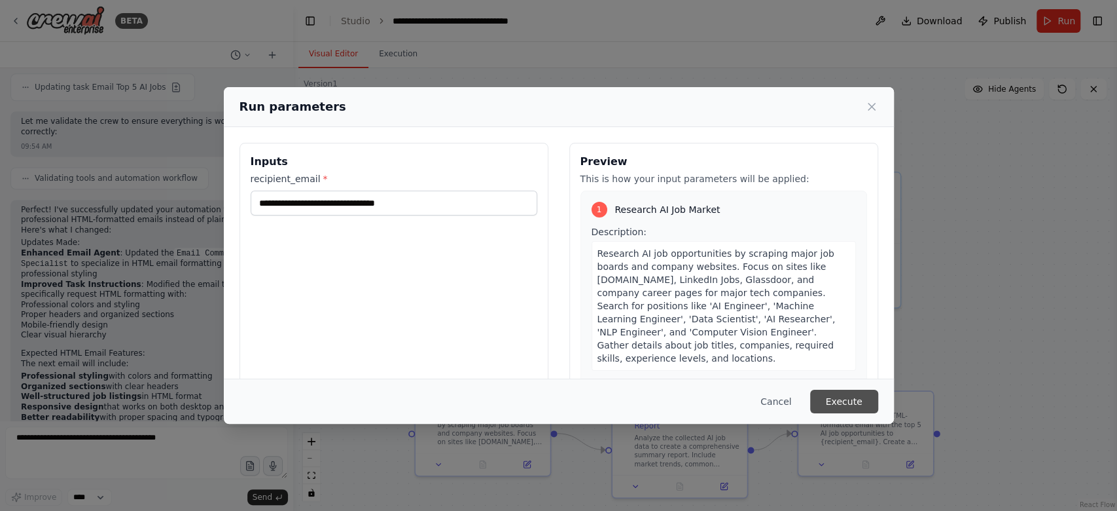
click at [861, 401] on button "Execute" at bounding box center [844, 401] width 68 height 24
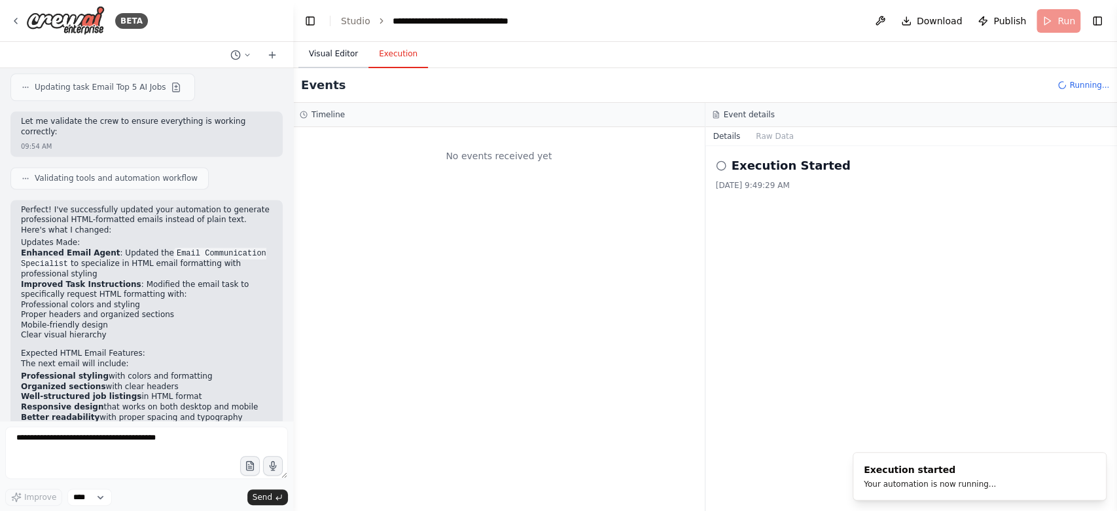
click at [336, 57] on button "Visual Editor" at bounding box center [333, 54] width 70 height 27
